Goal: Task Accomplishment & Management: Manage account settings

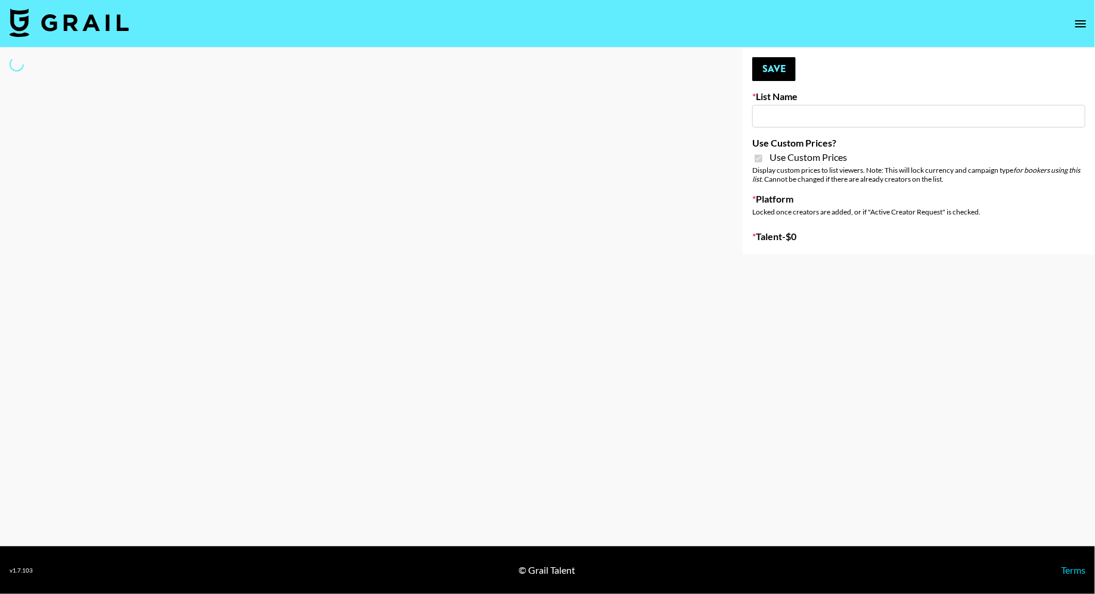
type input "Brickhouse - Fitness (20th Sept)"
checkbox input "true"
select select "Brand"
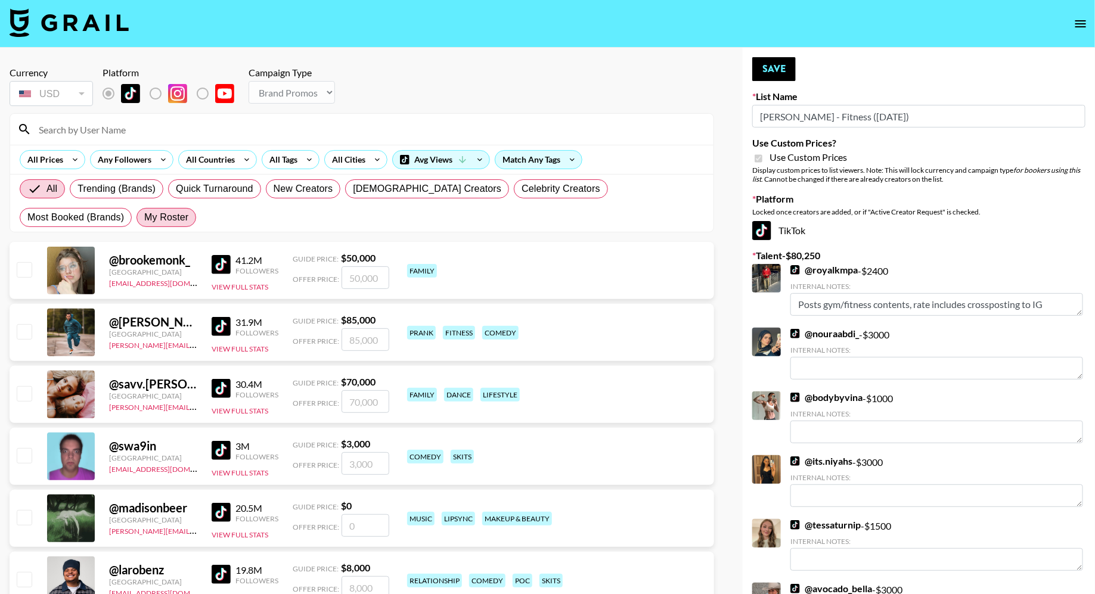
click at [144, 215] on span "My Roster" at bounding box center [166, 217] width 44 height 14
click at [144, 218] on input "My Roster" at bounding box center [144, 218] width 0 height 0
radio input "true"
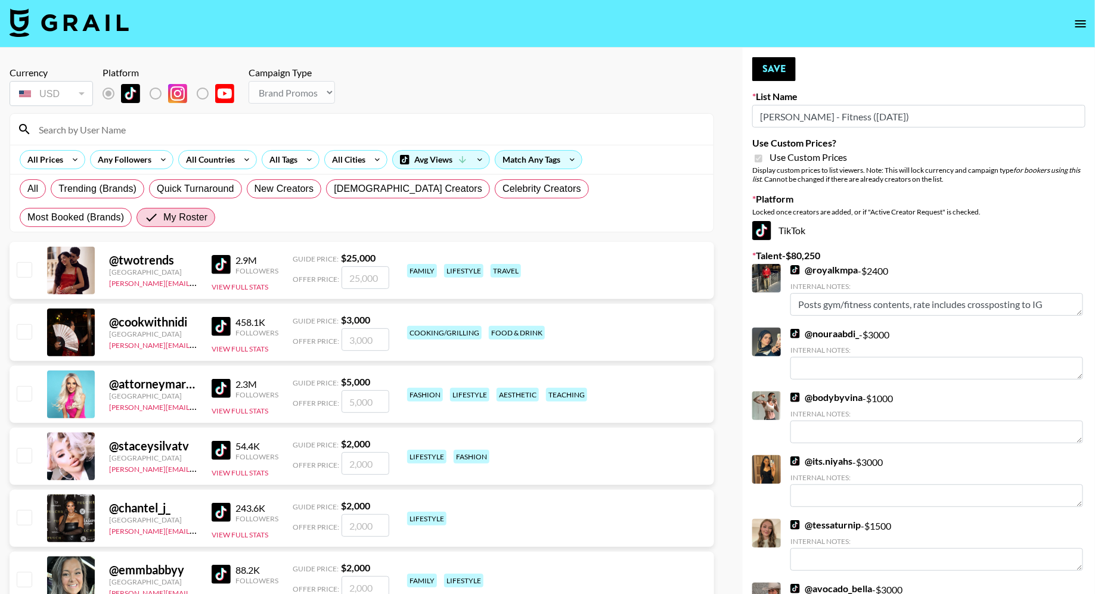
click at [165, 122] on input at bounding box center [369, 129] width 675 height 19
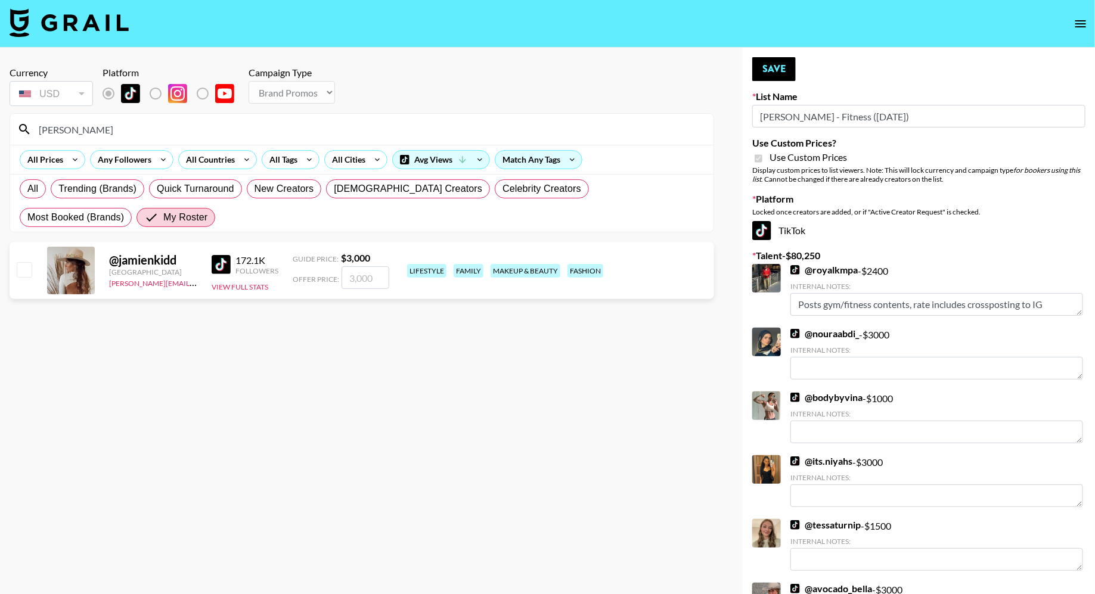
type input "jami"
click at [20, 275] on input "checkbox" at bounding box center [24, 269] width 14 height 14
checkbox input "true"
type input "3000"
click at [134, 129] on input "jami" at bounding box center [369, 129] width 675 height 19
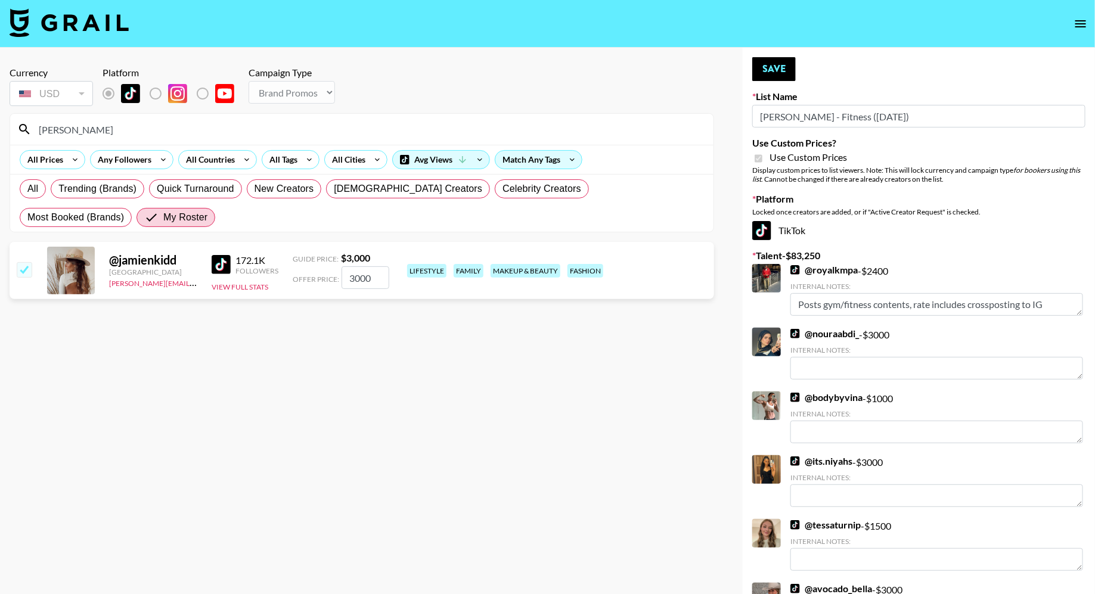
click at [134, 129] on input "jami" at bounding box center [369, 129] width 675 height 19
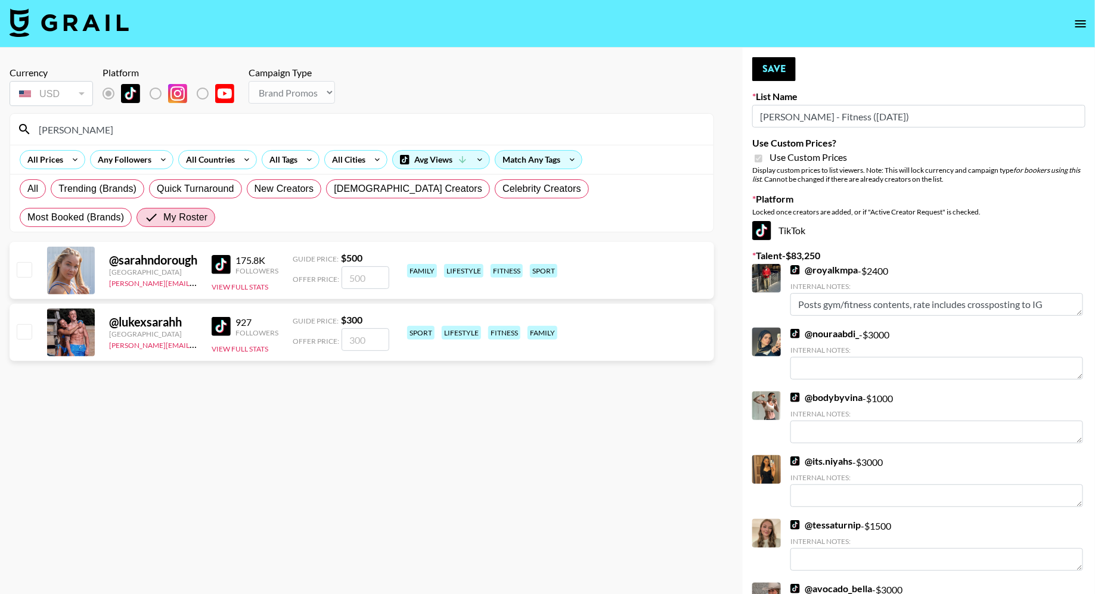
type input "sarah"
click at [25, 265] on input "checkbox" at bounding box center [24, 269] width 14 height 14
checkbox input "true"
type input "500"
drag, startPoint x: 373, startPoint y: 275, endPoint x: 377, endPoint y: 244, distance: 31.4
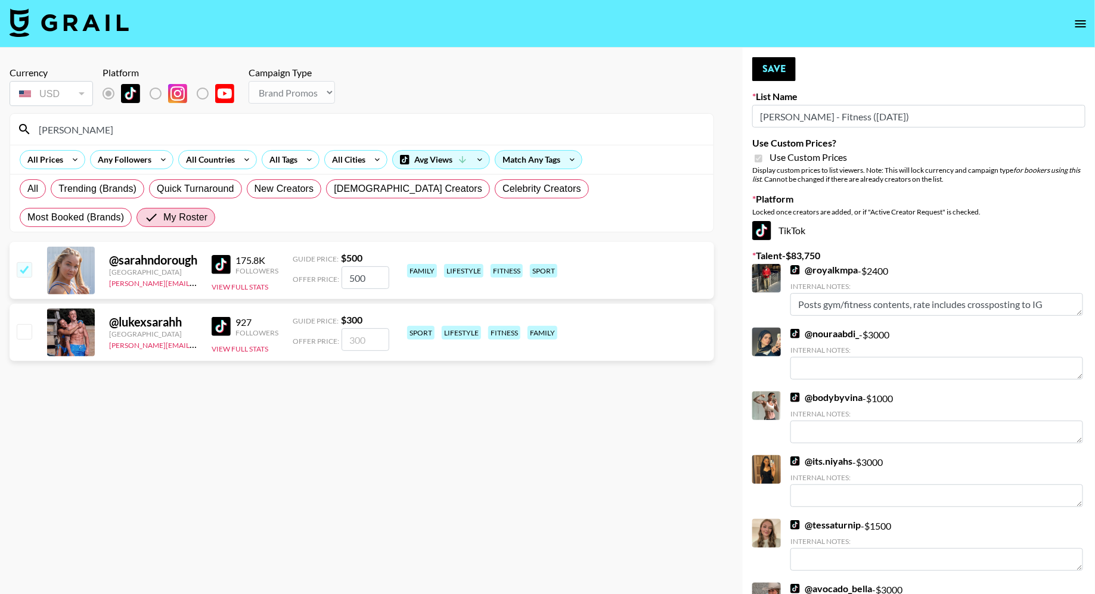
click at [355, 250] on div "@ sarahndorough United States diana.luc@grail-talent.com 175.8K Followers View …" at bounding box center [362, 270] width 705 height 57
click at [777, 69] on button "Save" at bounding box center [774, 69] width 44 height 24
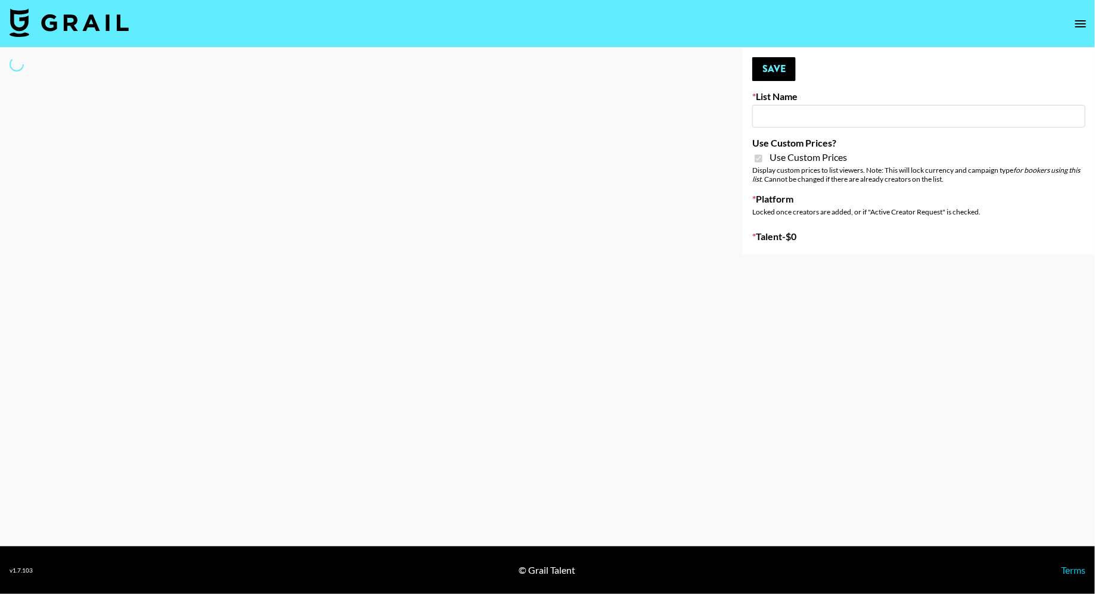
type input "[PERSON_NAME] - Women ([DATE])"
checkbox input "true"
select select "Brand"
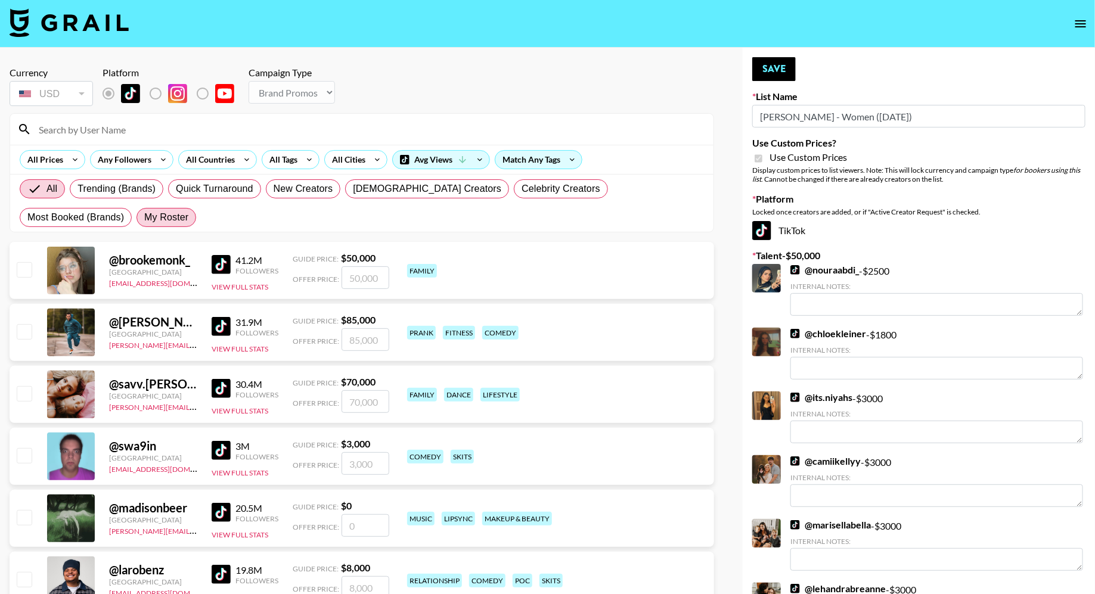
click at [144, 215] on span "My Roster" at bounding box center [166, 217] width 44 height 14
click at [144, 218] on input "My Roster" at bounding box center [144, 218] width 0 height 0
radio input "true"
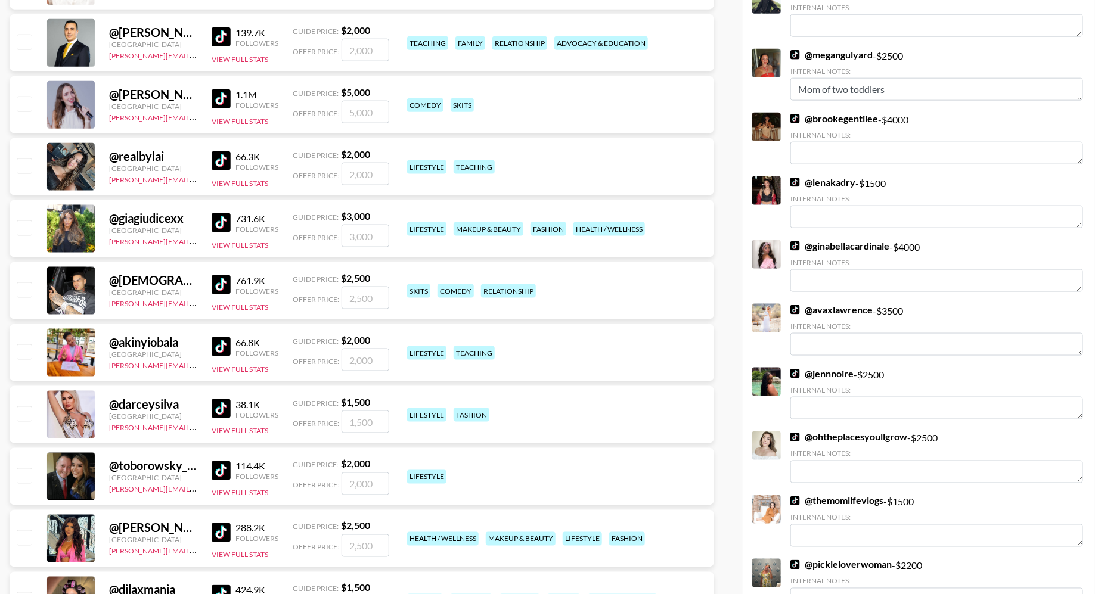
scroll to position [500, 0]
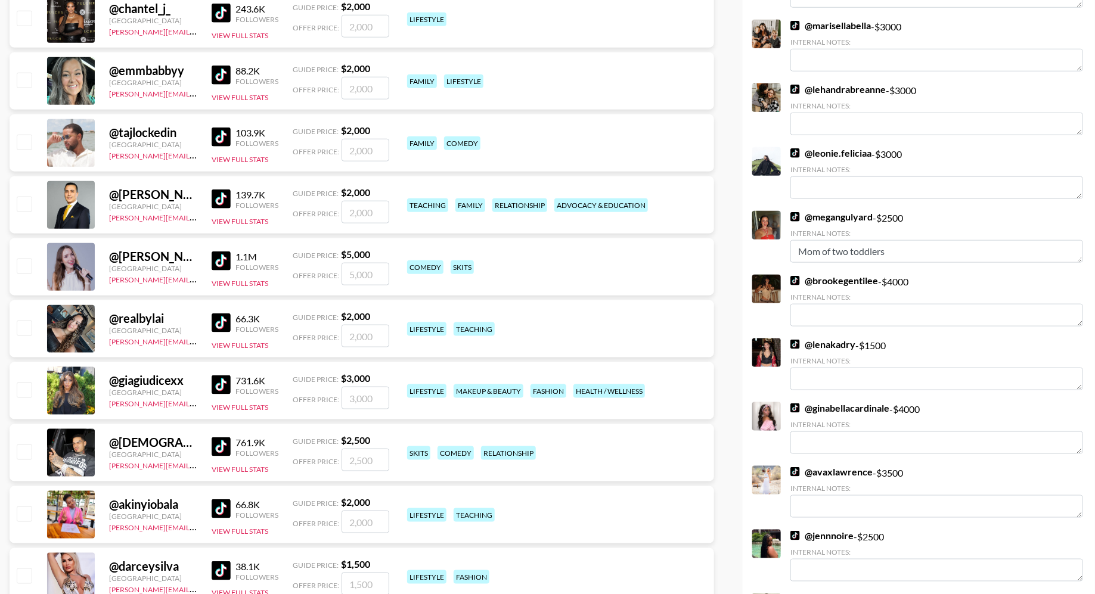
click at [217, 72] on img at bounding box center [221, 75] width 19 height 19
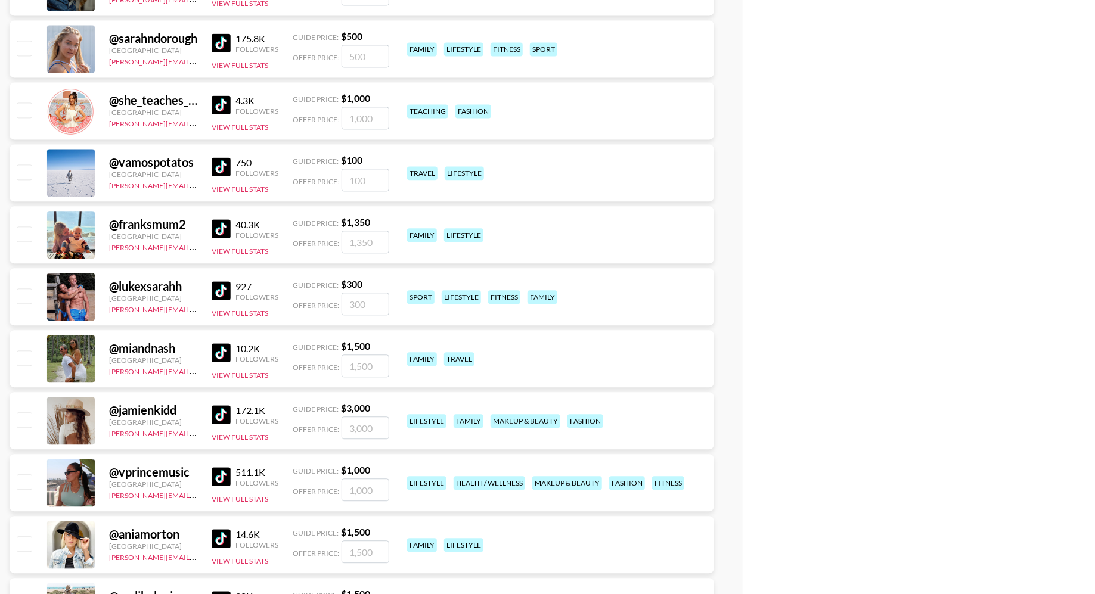
scroll to position [3506, 0]
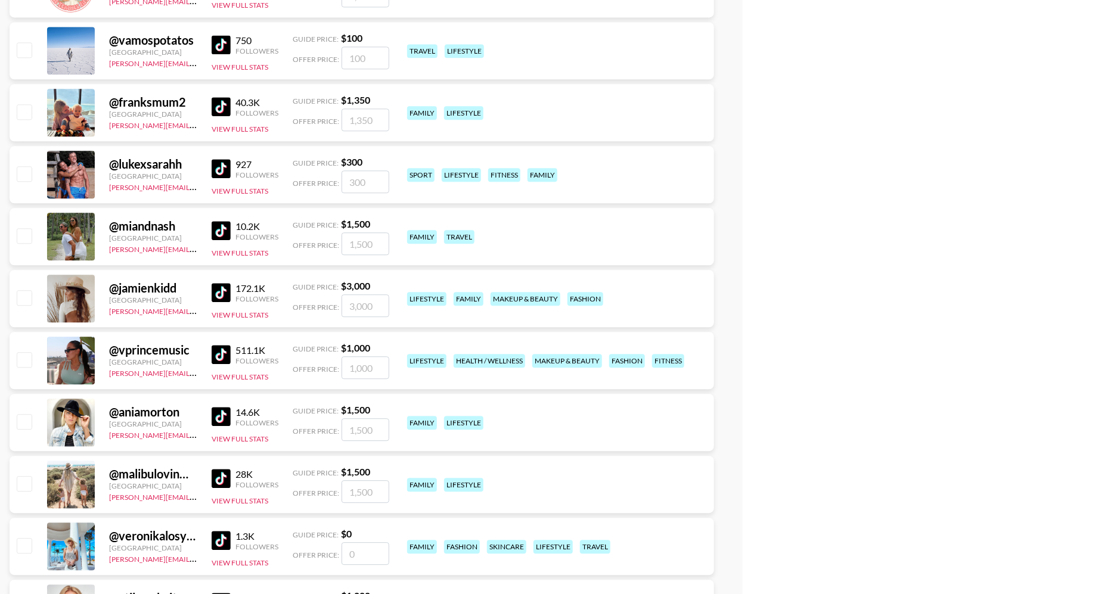
click at [27, 232] on input "checkbox" at bounding box center [24, 235] width 14 height 14
checkbox input "true"
type input "1500"
click at [25, 296] on input "checkbox" at bounding box center [24, 297] width 14 height 14
checkbox input "true"
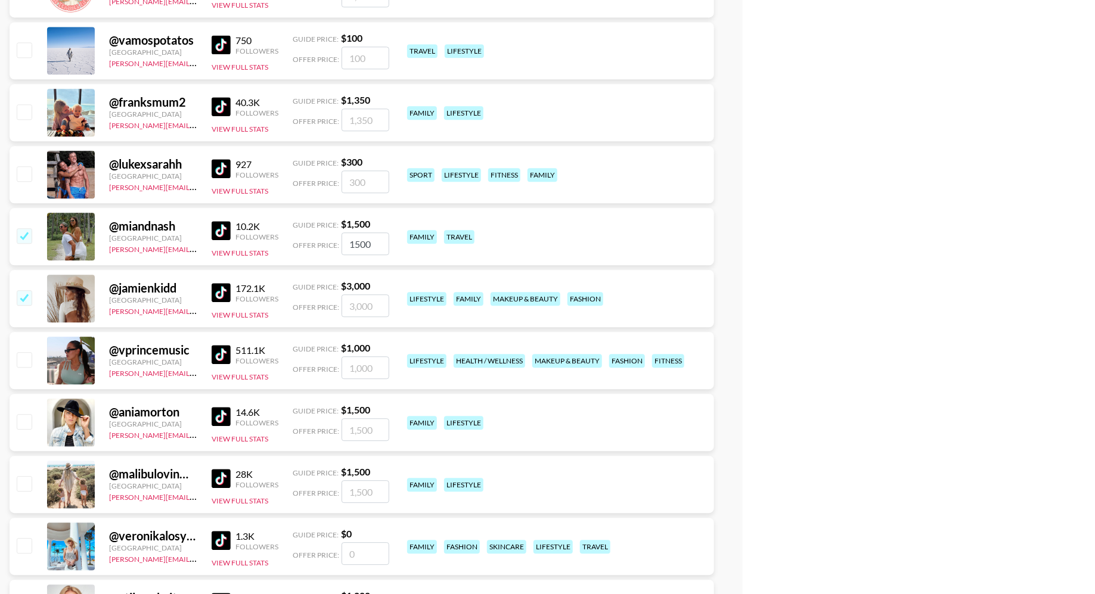
type input "3000"
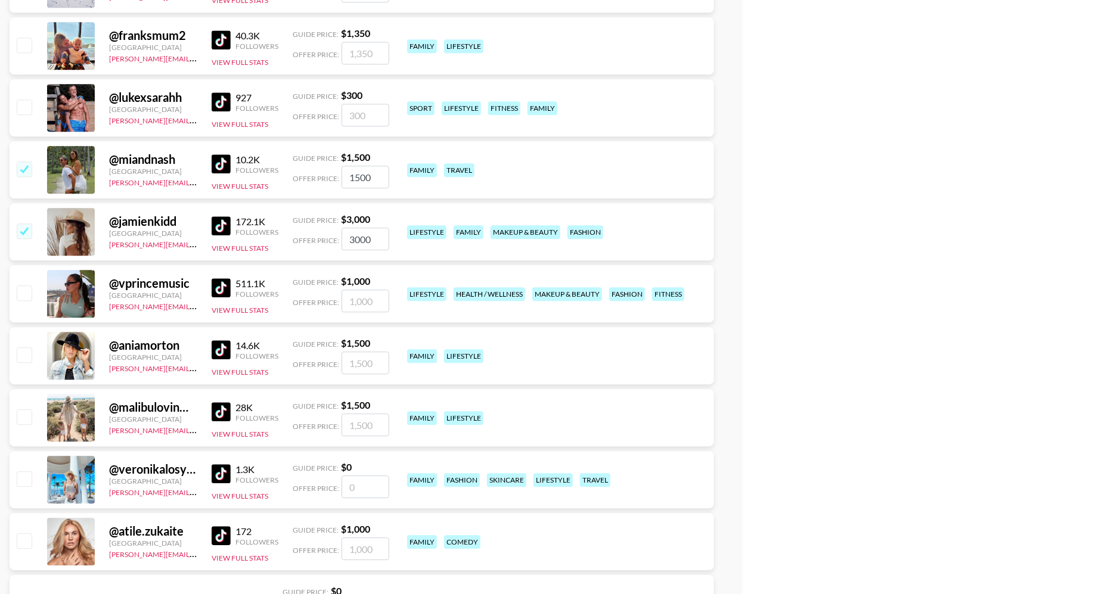
scroll to position [3644, 0]
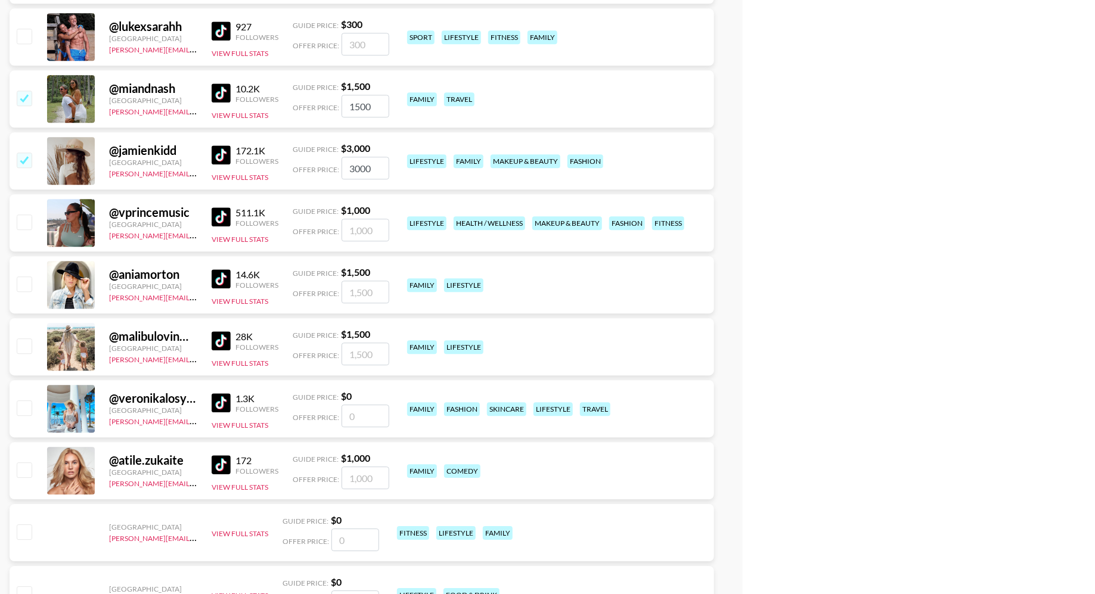
click at [26, 286] on input "checkbox" at bounding box center [24, 284] width 14 height 14
checkbox input "true"
type input "1500"
click at [26, 345] on input "checkbox" at bounding box center [24, 346] width 14 height 14
checkbox input "true"
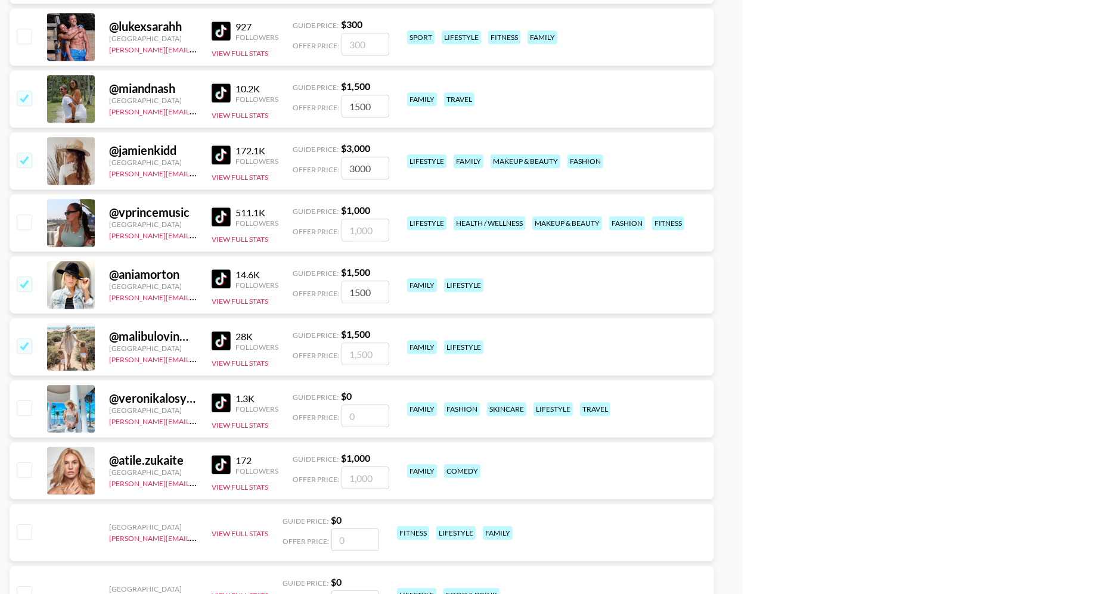
type input "1500"
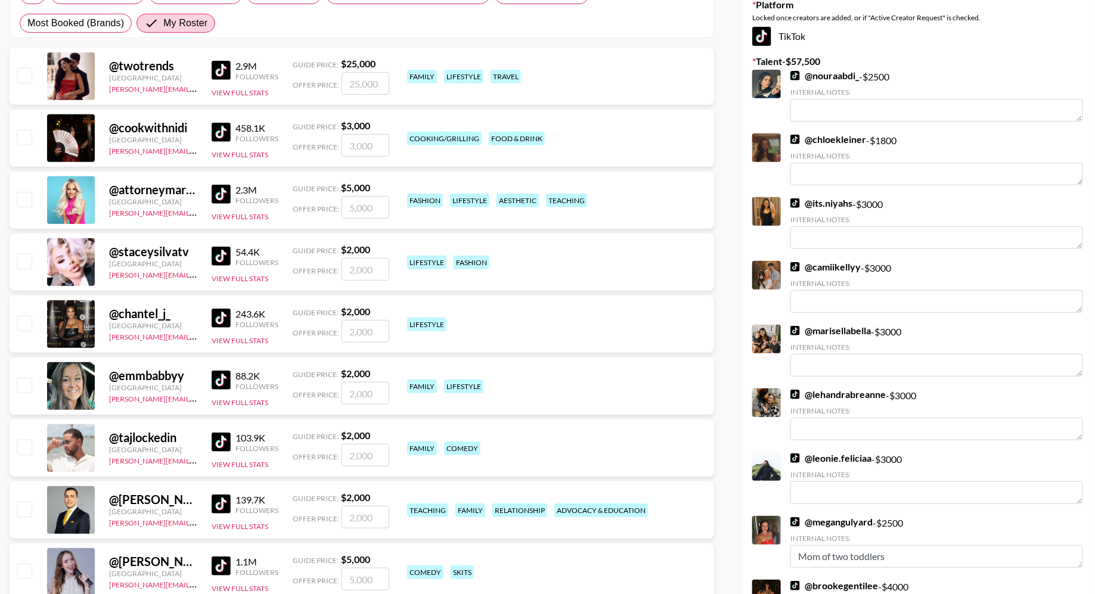
scroll to position [0, 0]
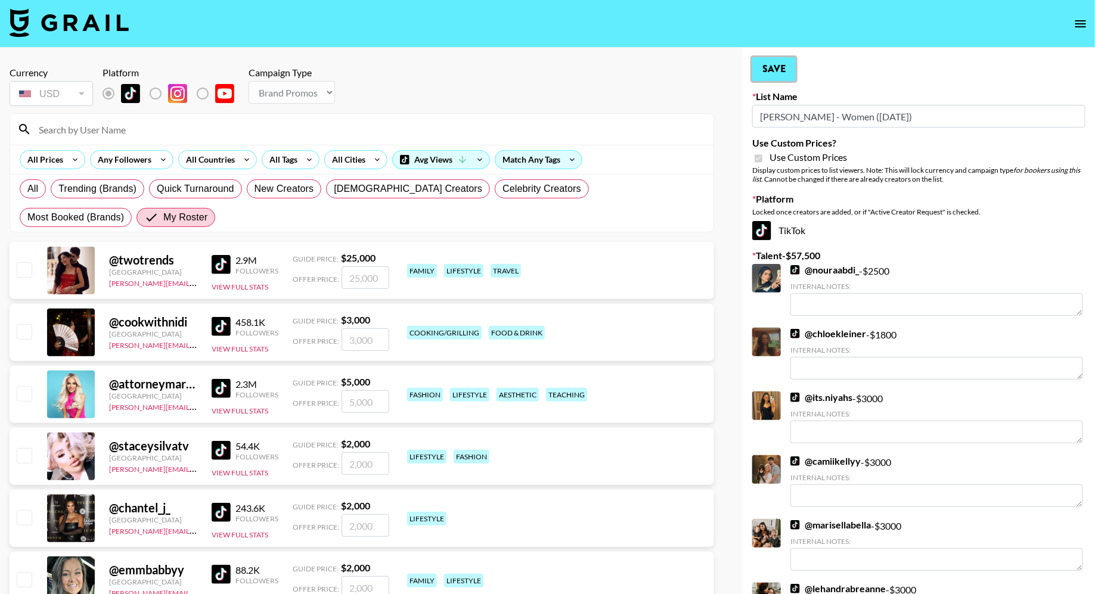
click at [775, 76] on button "Save" at bounding box center [774, 69] width 44 height 24
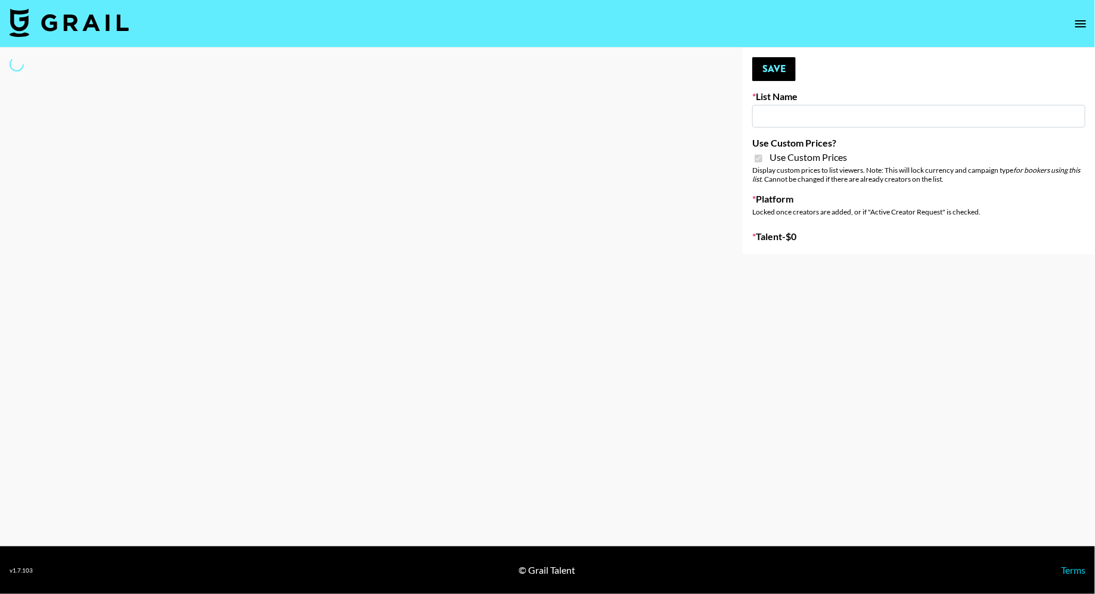
type input "Brickhouse - Relatable (20th Sept)"
checkbox input "true"
select select "Brand"
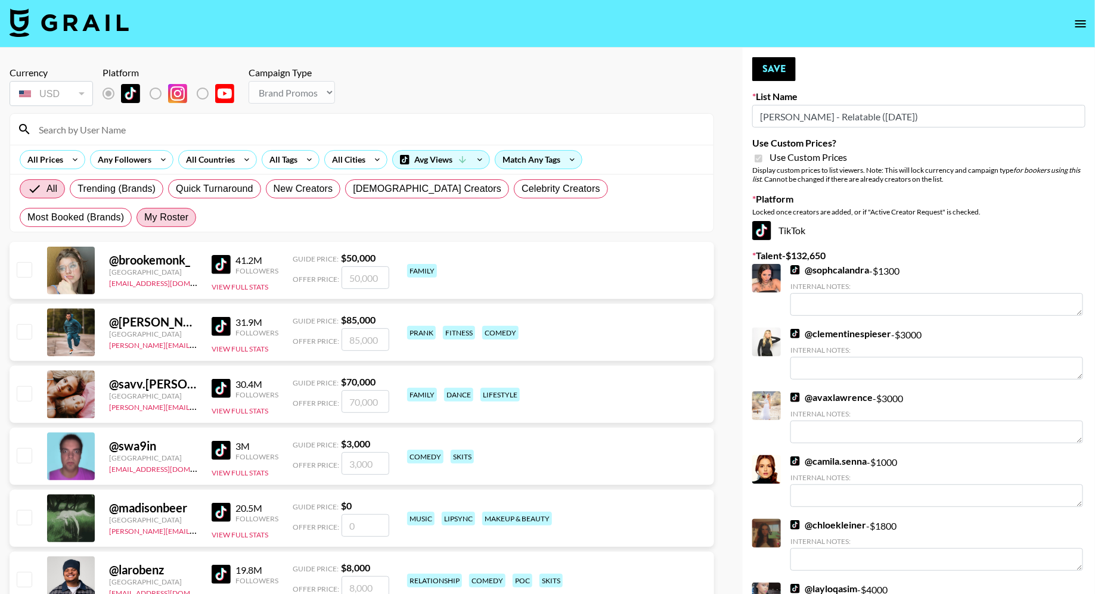
click at [144, 221] on span "My Roster" at bounding box center [166, 217] width 44 height 14
click at [144, 218] on input "My Roster" at bounding box center [144, 218] width 0 height 0
radio input "true"
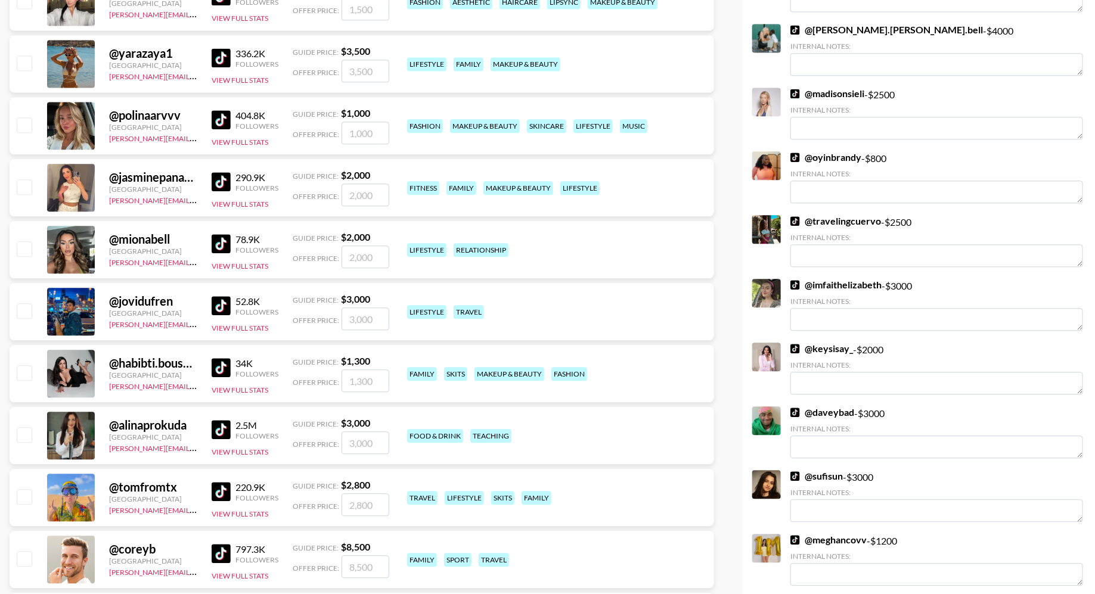
scroll to position [1275, 0]
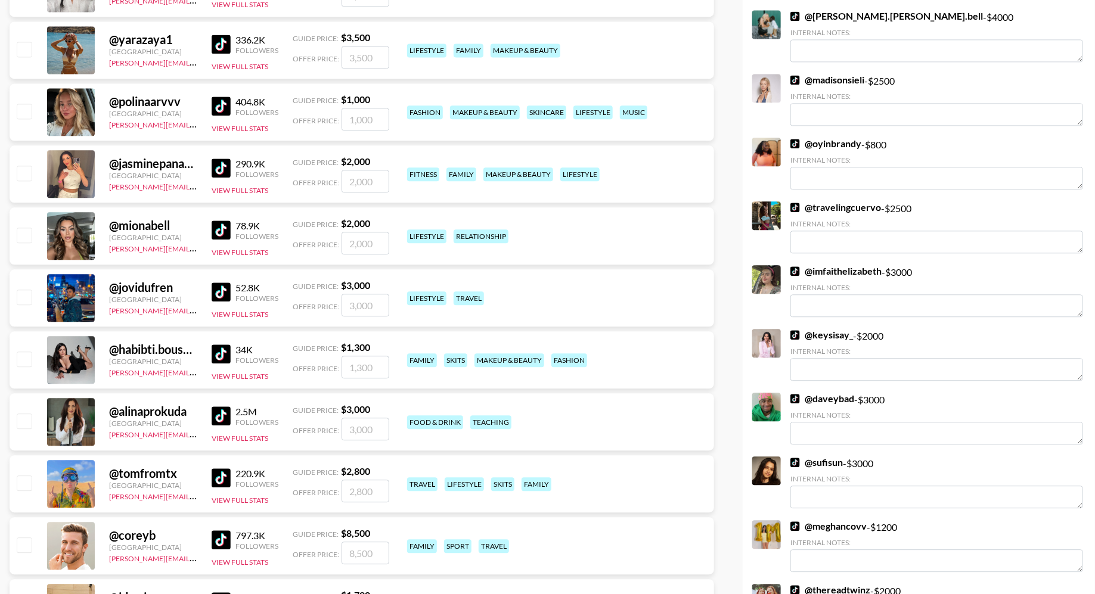
click at [22, 174] on input "checkbox" at bounding box center [24, 173] width 14 height 14
checkbox input "true"
type input "2000"
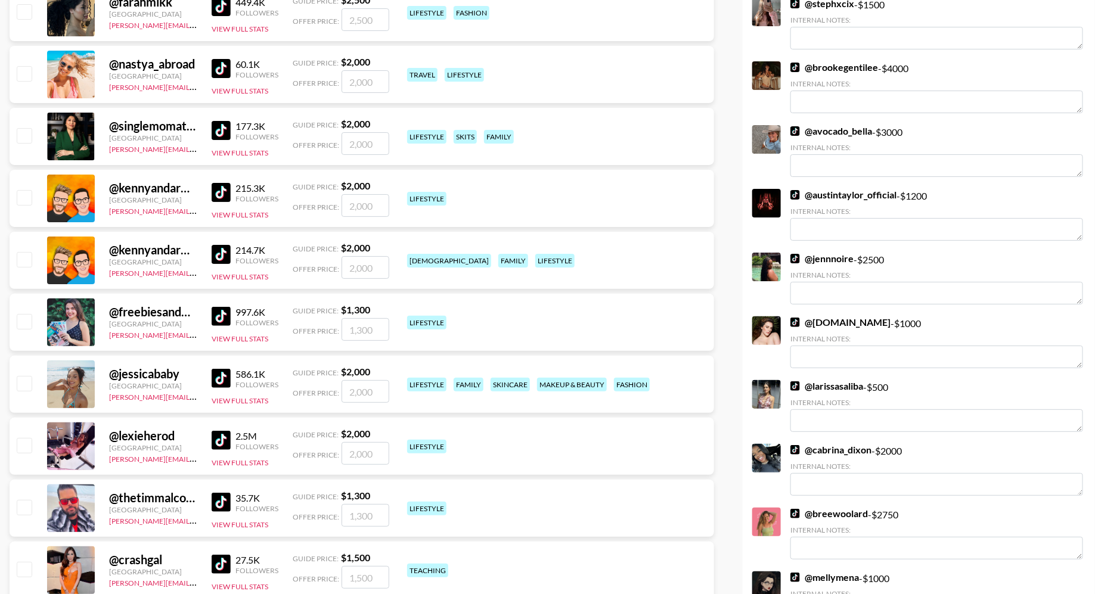
scroll to position [2251, 0]
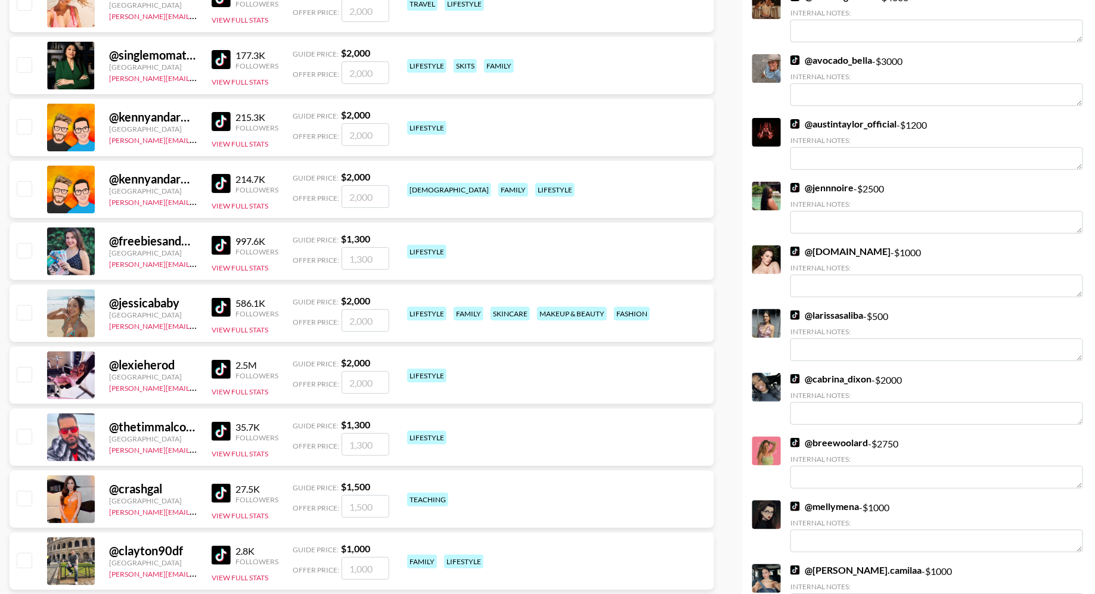
click at [23, 315] on input "checkbox" at bounding box center [24, 312] width 14 height 14
checkbox input "true"
type input "2000"
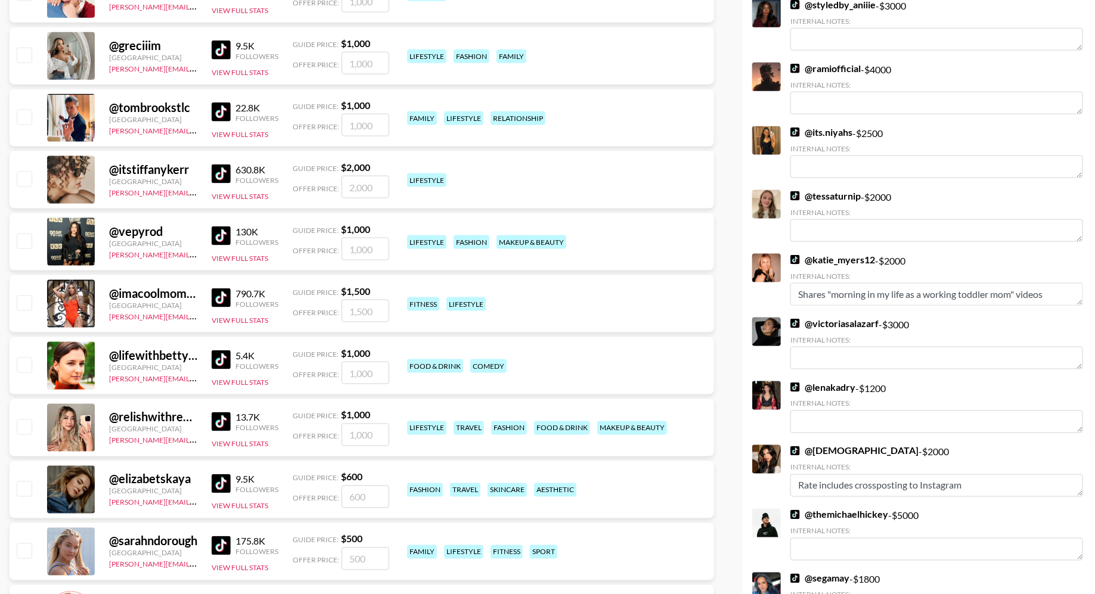
scroll to position [2988, 0]
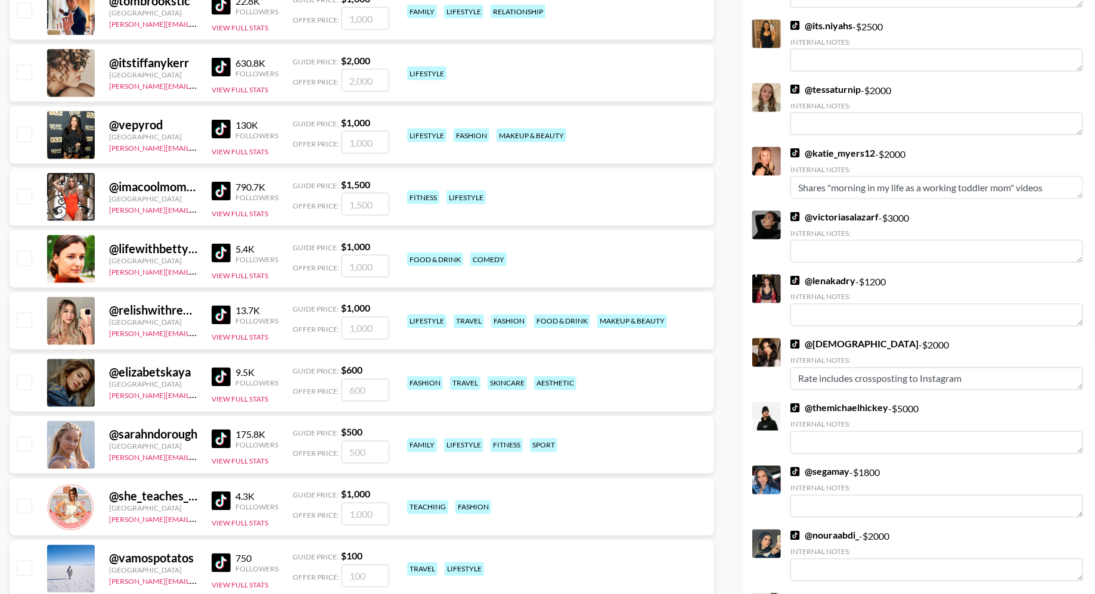
click at [25, 196] on input "checkbox" at bounding box center [24, 196] width 14 height 14
checkbox input "true"
type input "1500"
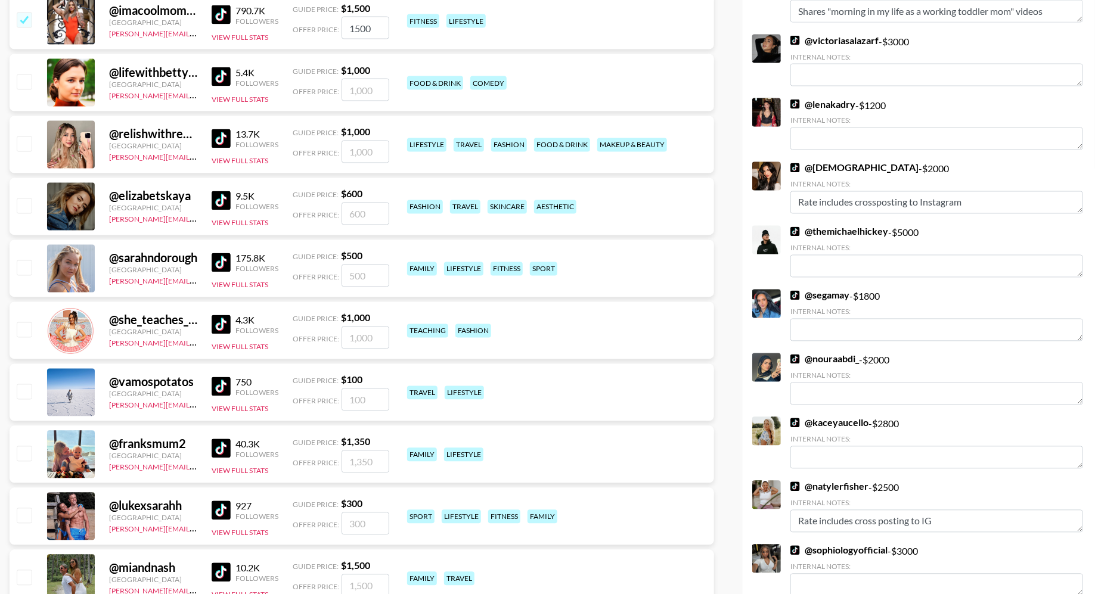
scroll to position [3331, 0]
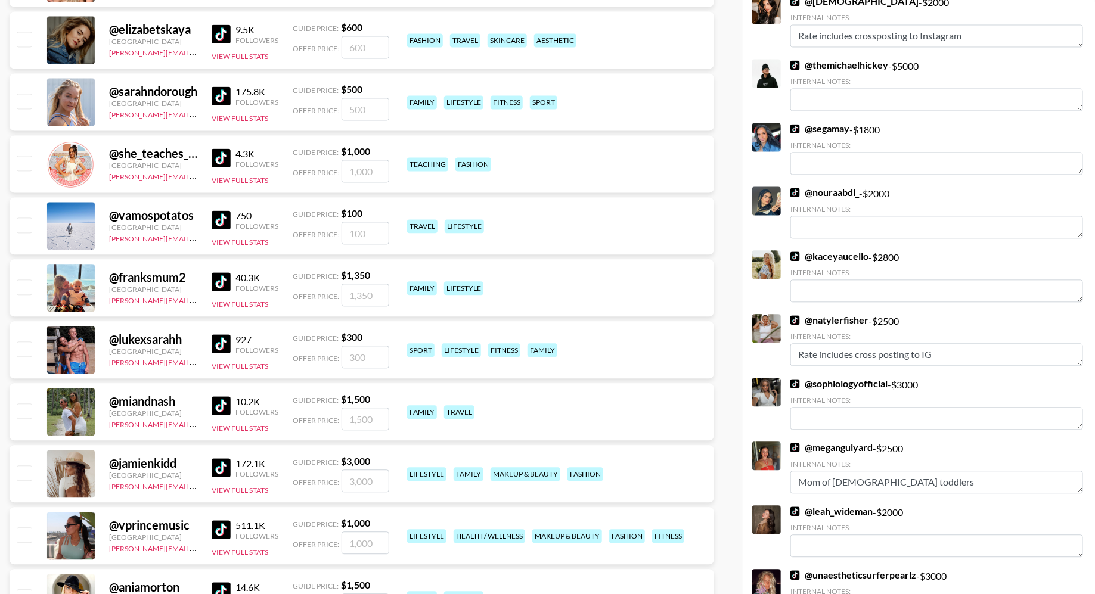
click at [31, 413] on input "checkbox" at bounding box center [24, 411] width 14 height 14
checkbox input "true"
type input "1500"
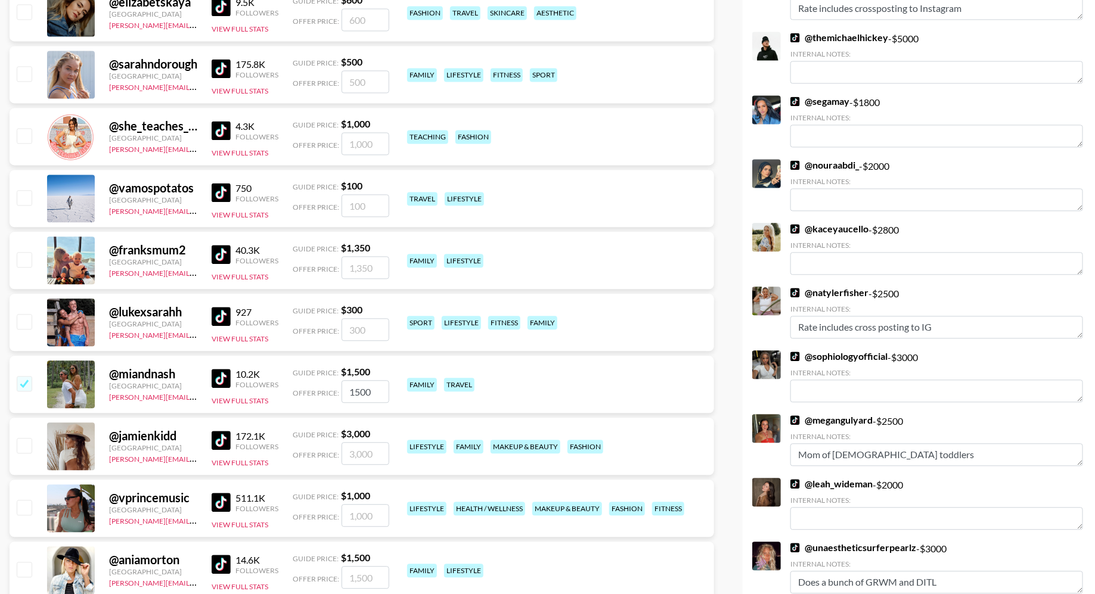
scroll to position [3403, 0]
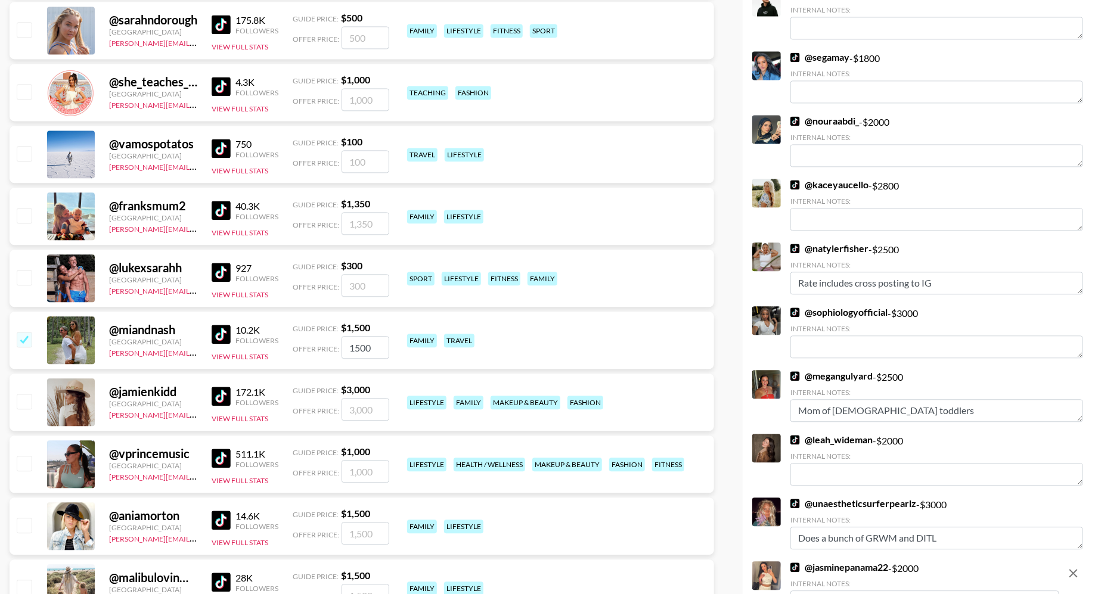
click at [26, 394] on input "checkbox" at bounding box center [24, 401] width 14 height 14
checkbox input "true"
type input "3000"
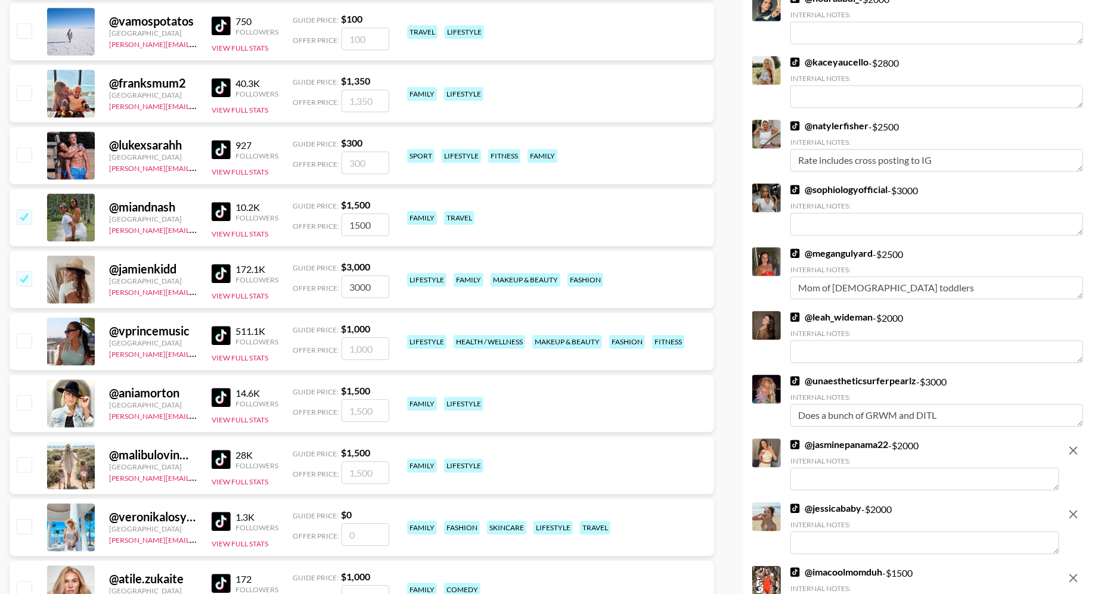
click at [24, 402] on input "checkbox" at bounding box center [24, 402] width 14 height 14
checkbox input "true"
type input "1500"
click at [24, 468] on input "checkbox" at bounding box center [24, 464] width 14 height 14
checkbox input "true"
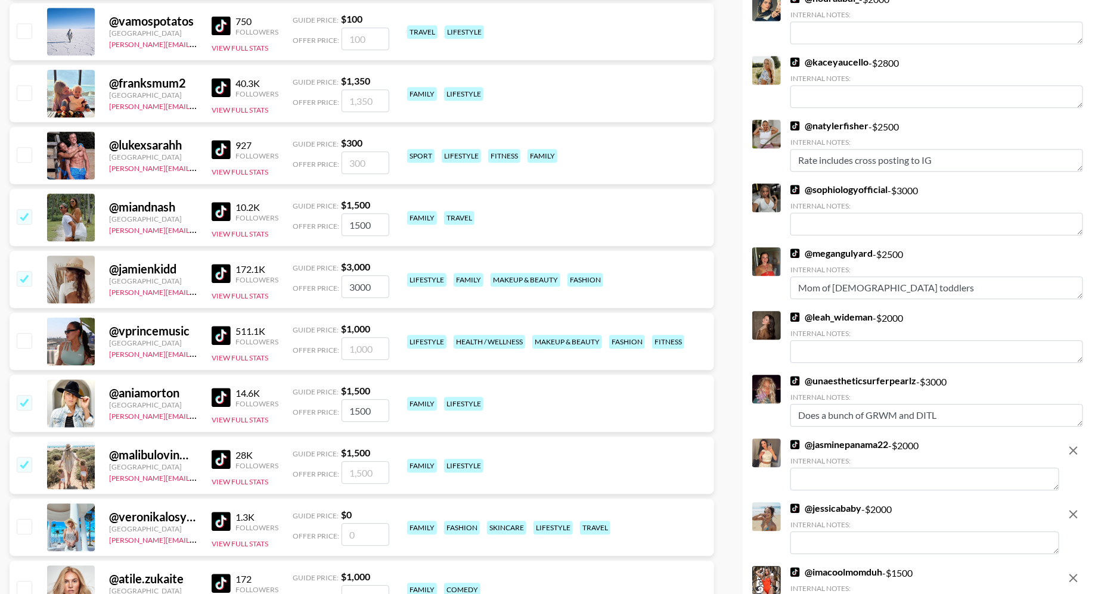
type input "1500"
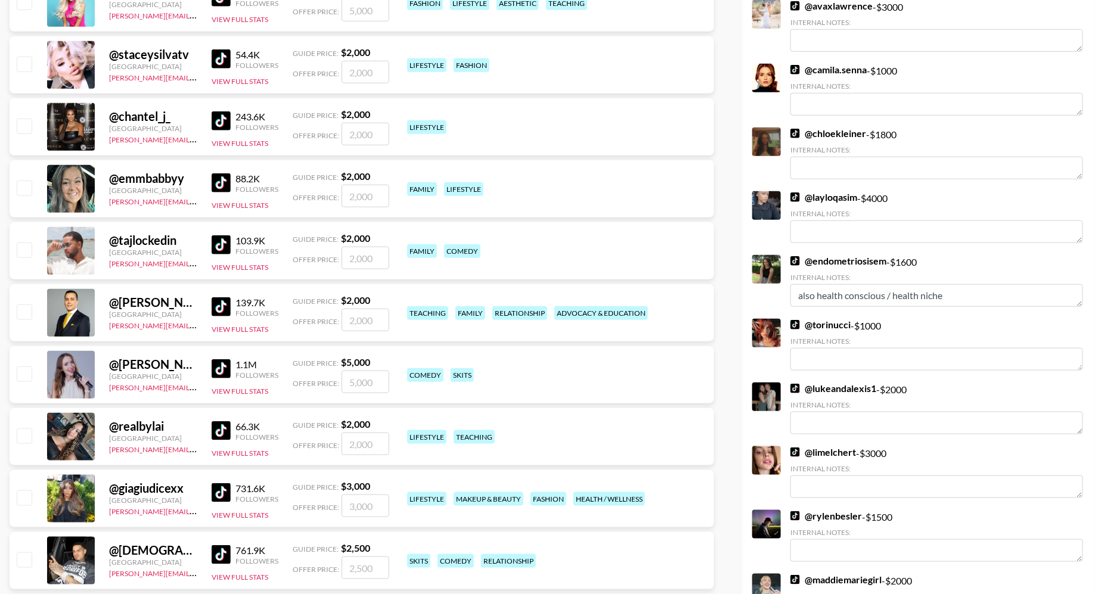
scroll to position [0, 0]
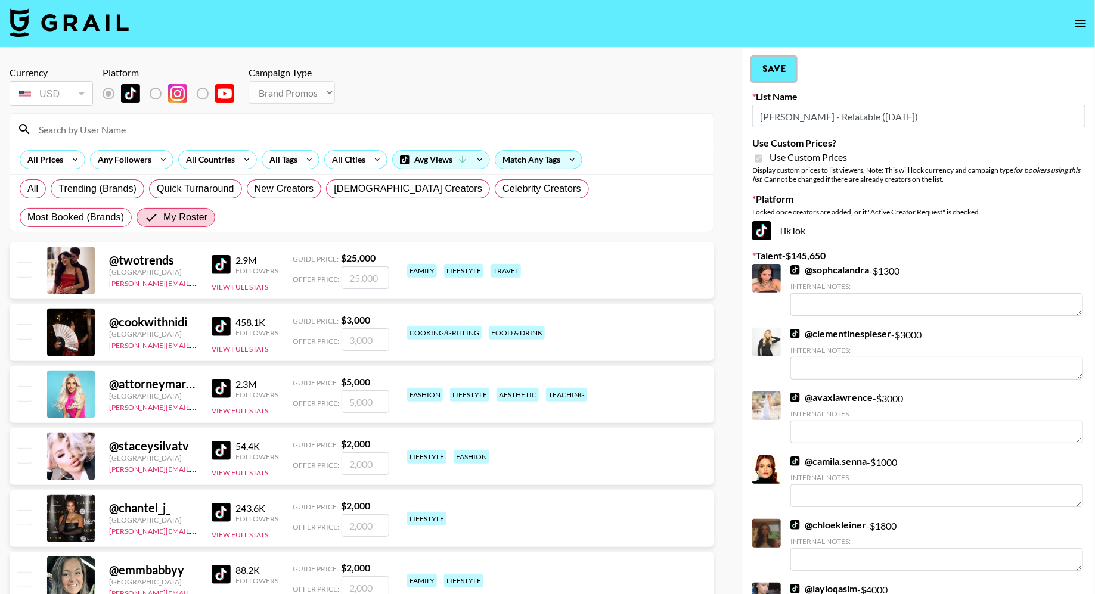
click at [780, 70] on button "Save" at bounding box center [774, 69] width 44 height 24
